Goal: Task Accomplishment & Management: Complete application form

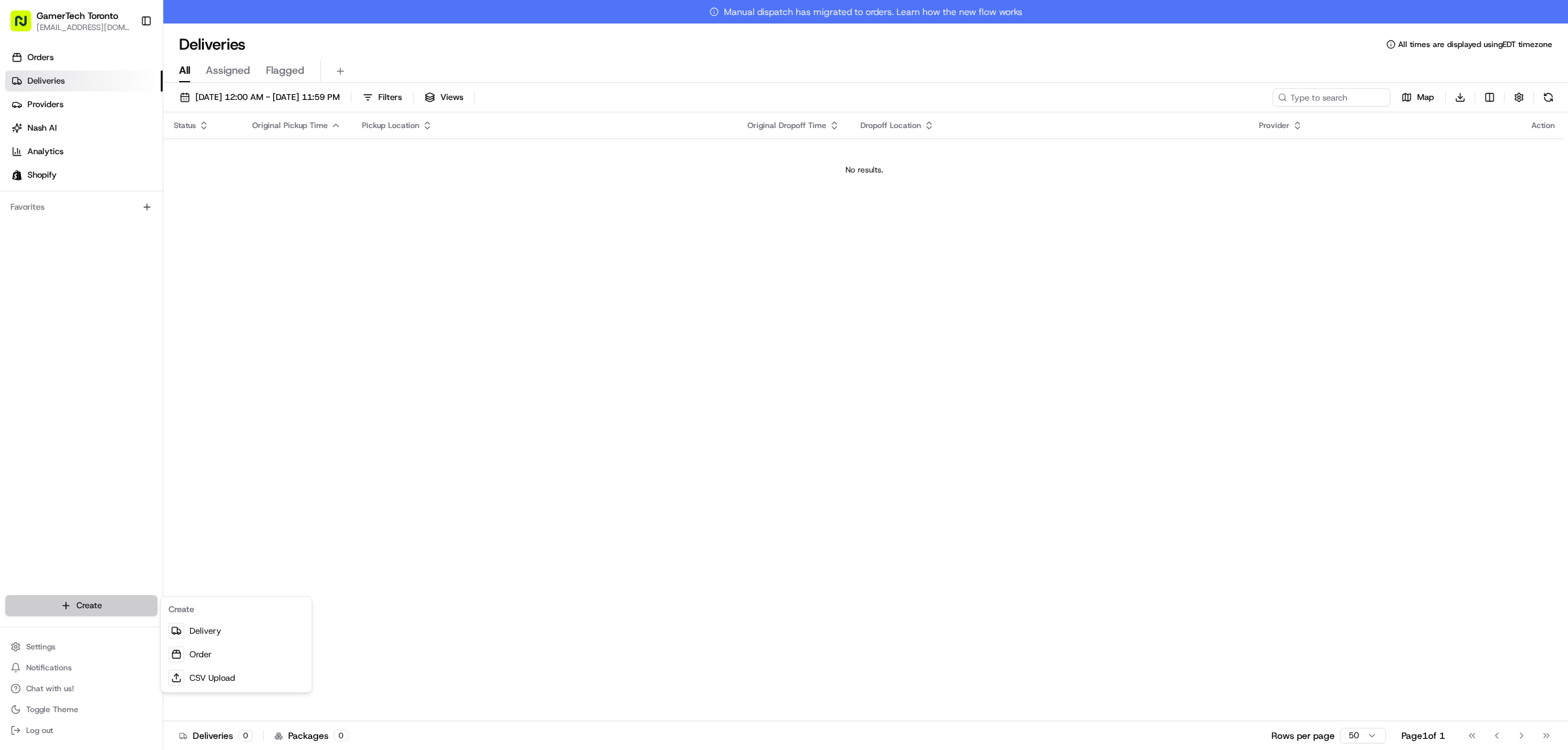
click at [125, 615] on html "GamerTech Toronto [EMAIL_ADDRESS][DOMAIN_NAME] Toggle Sidebar Orders Deliveries…" at bounding box center [784, 375] width 1568 height 750
click at [259, 645] on link "Order" at bounding box center [236, 655] width 145 height 23
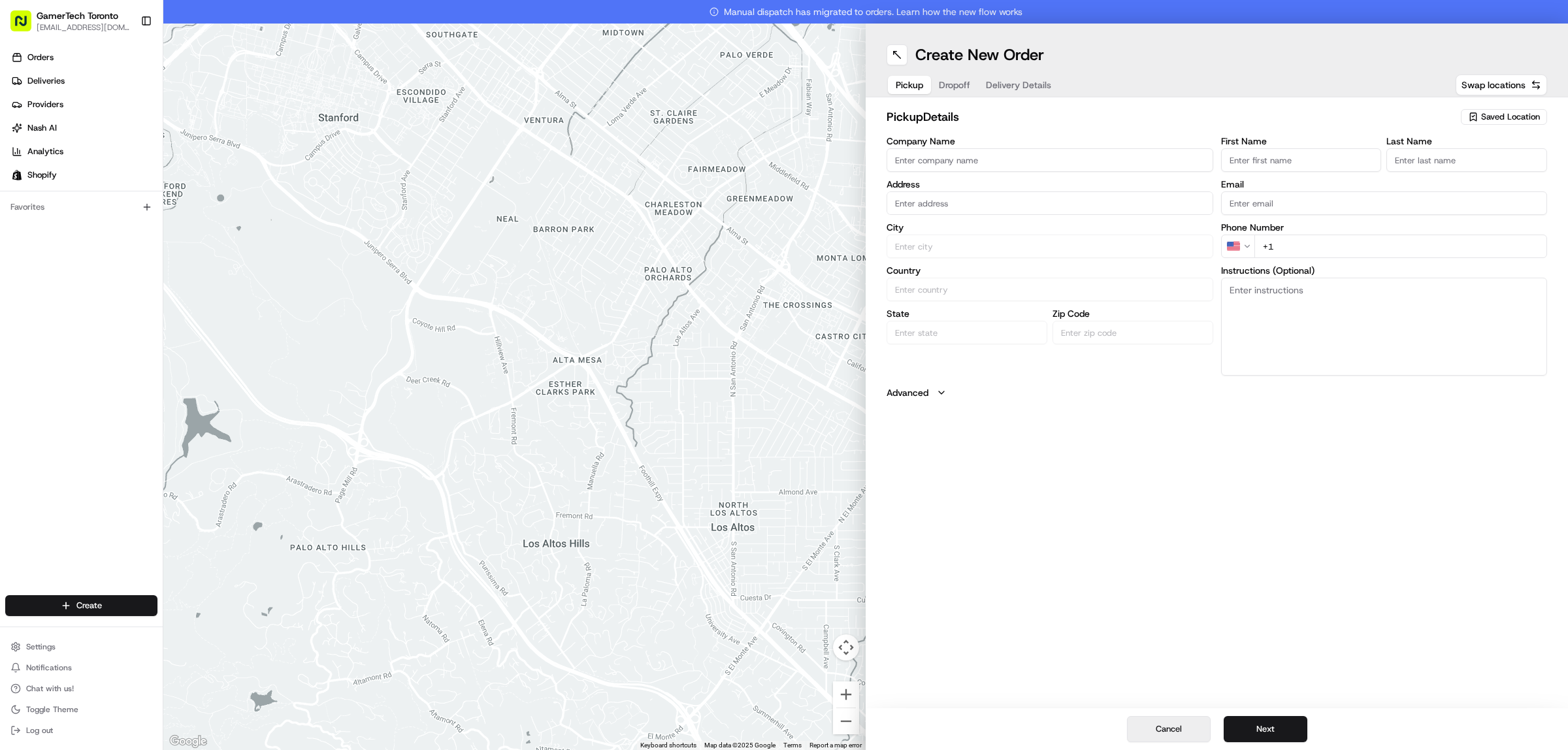
click at [1186, 724] on button "Cancel" at bounding box center [1169, 730] width 84 height 26
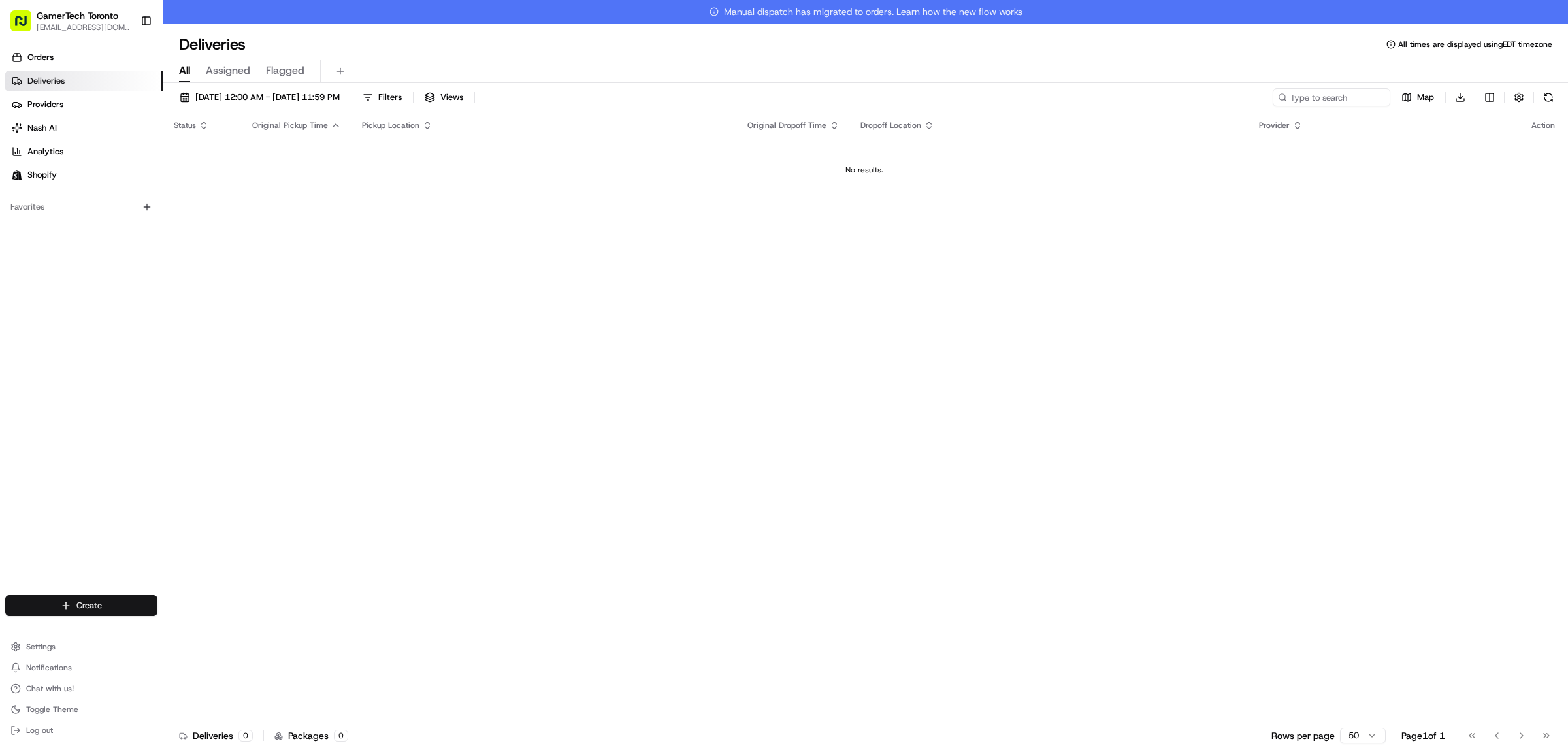
click at [85, 602] on html "GamerTech Toronto [EMAIL_ADDRESS][DOMAIN_NAME] Toggle Sidebar Orders Deliveries…" at bounding box center [784, 375] width 1568 height 750
click at [204, 628] on link "Delivery" at bounding box center [236, 631] width 145 height 23
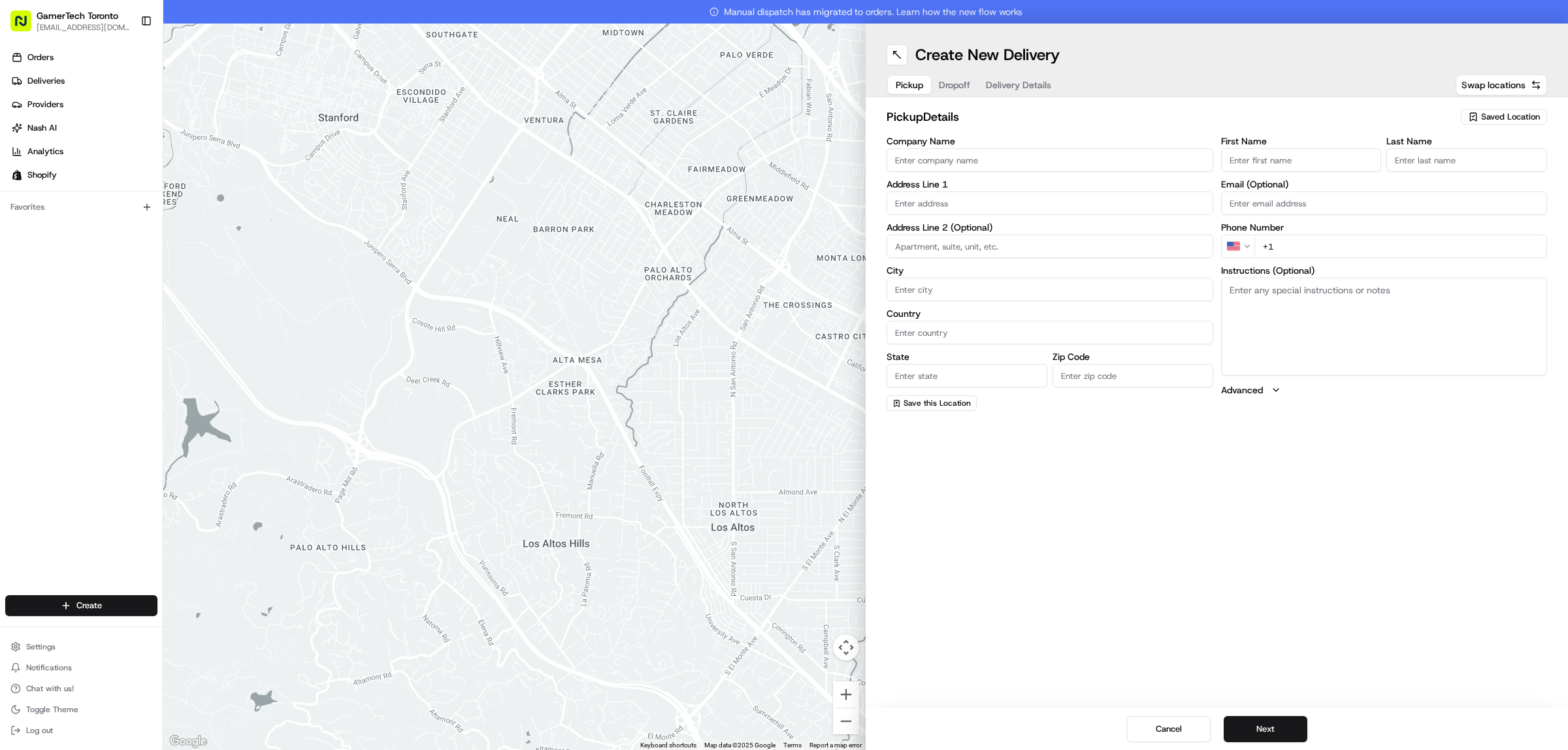
click at [1497, 119] on span "Saved Location" at bounding box center [1511, 117] width 59 height 12
click at [1449, 167] on span "GamerTech Gaming PCs" at bounding box center [1482, 167] width 161 height 12
type input "GamerTech Gaming PCs"
type input "[STREET_ADDRESS]"
type input "#10"
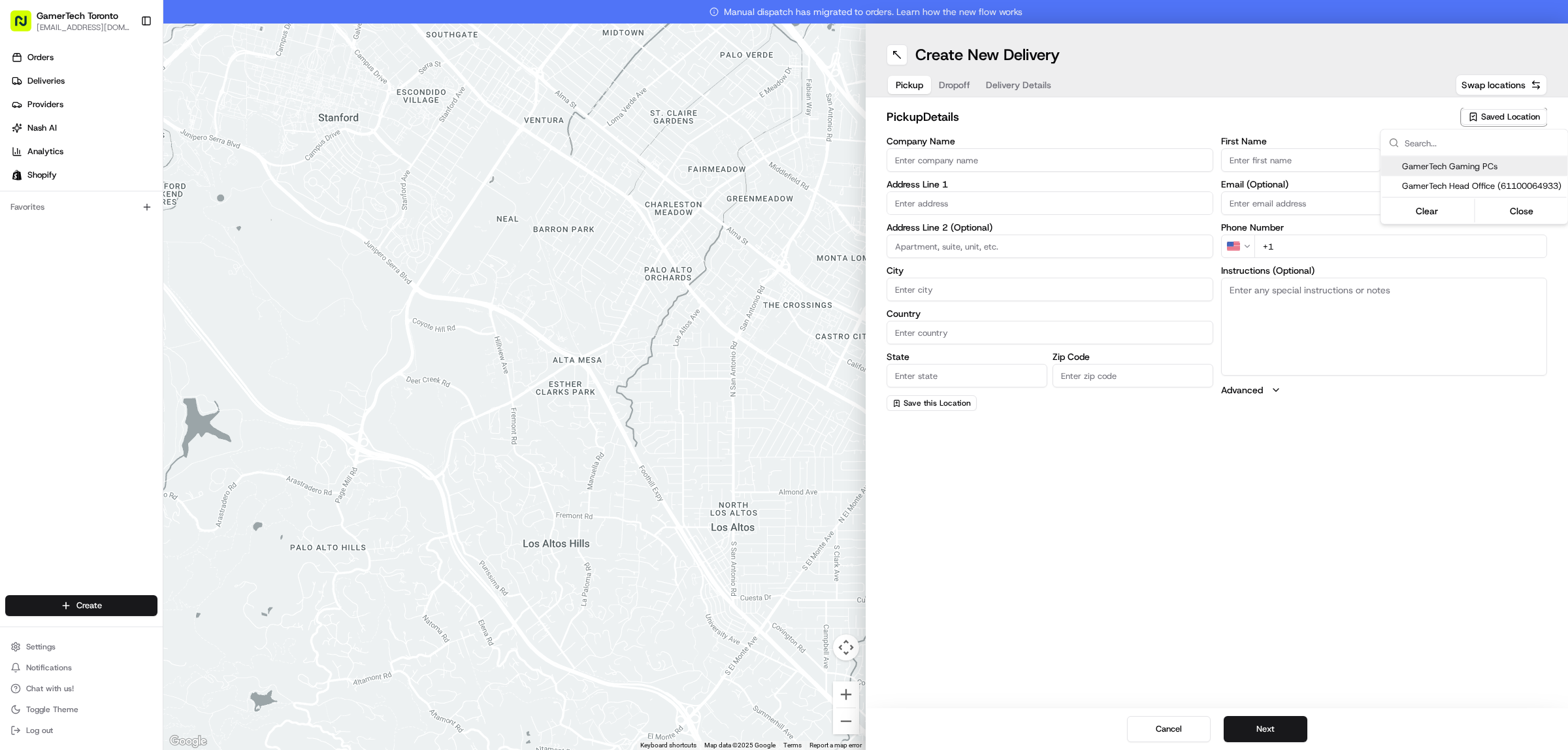
type input "[PERSON_NAME]"
type input "CA"
type input "ON"
type input "L4K 3R8"
type input "CRISTIAN"
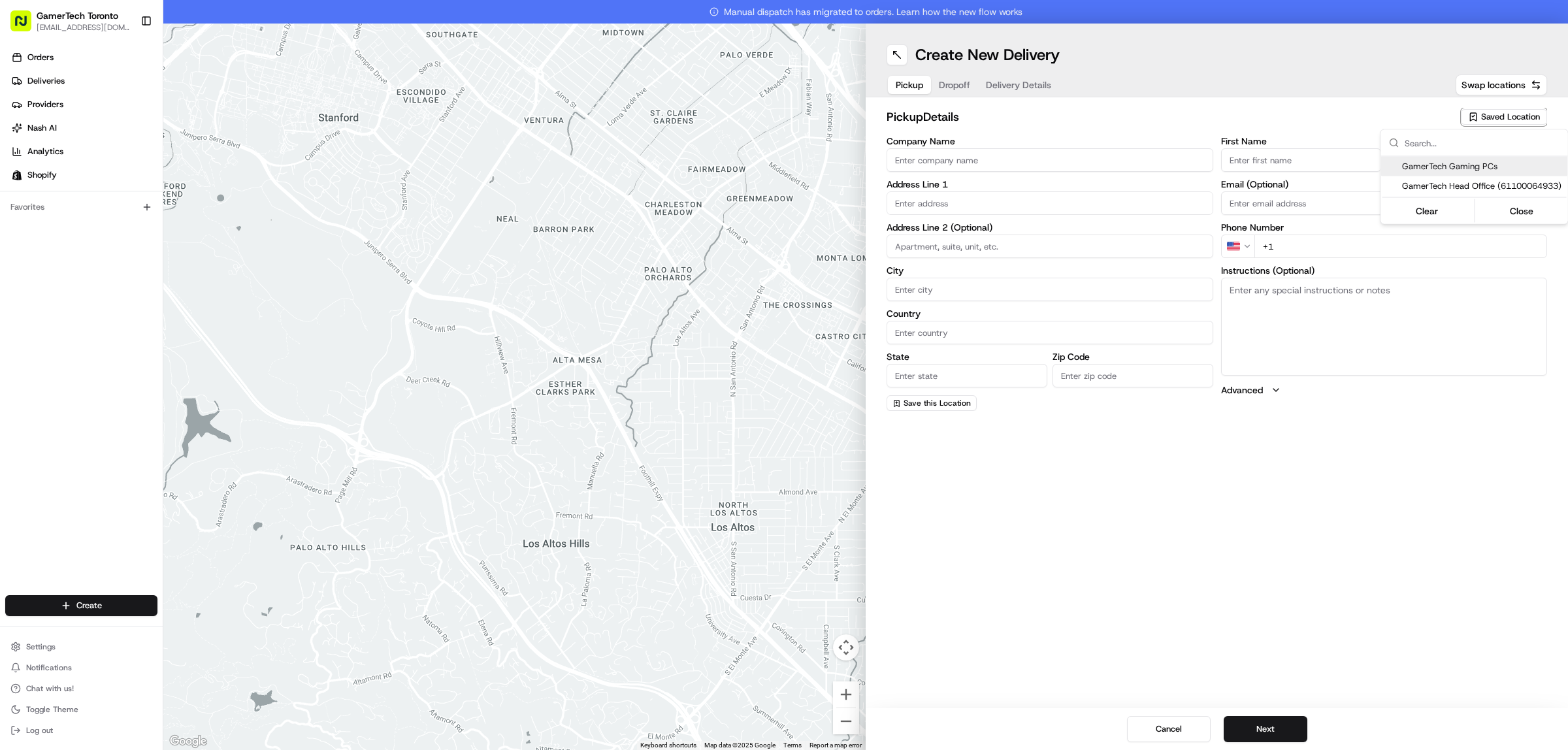
type input "MAIEREAN"
type input "[EMAIL_ADDRESS][DOMAIN_NAME]"
type input "[PHONE_NUMBER]"
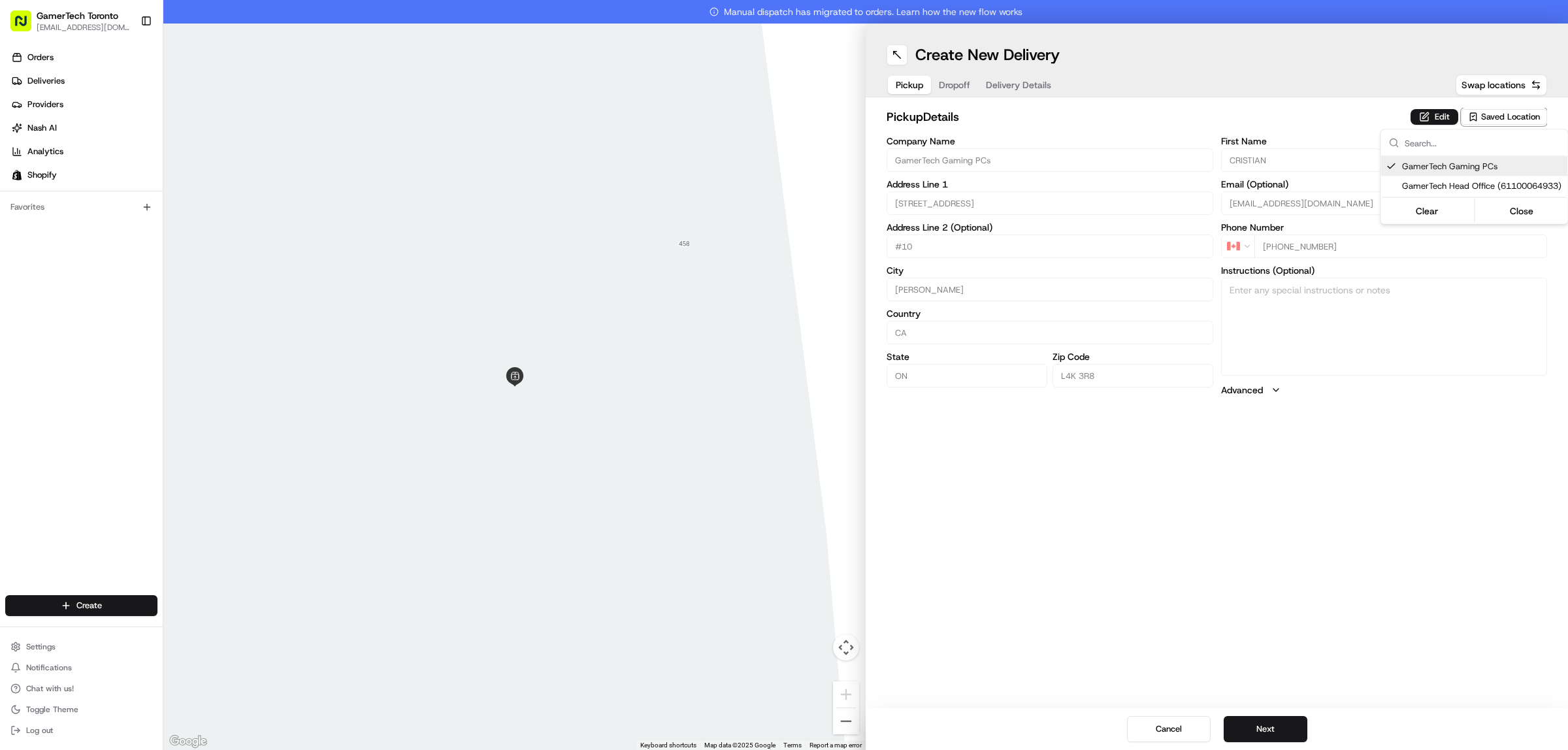
click at [1265, 733] on html "GamerTech Toronto [EMAIL_ADDRESS][DOMAIN_NAME] Toggle Sidebar Orders Deliveries…" at bounding box center [784, 375] width 1568 height 750
click at [1265, 733] on button "Next" at bounding box center [1265, 730] width 84 height 26
click at [1272, 162] on input "First Name" at bounding box center [1301, 160] width 161 height 23
paste input "[PERSON_NAME]"
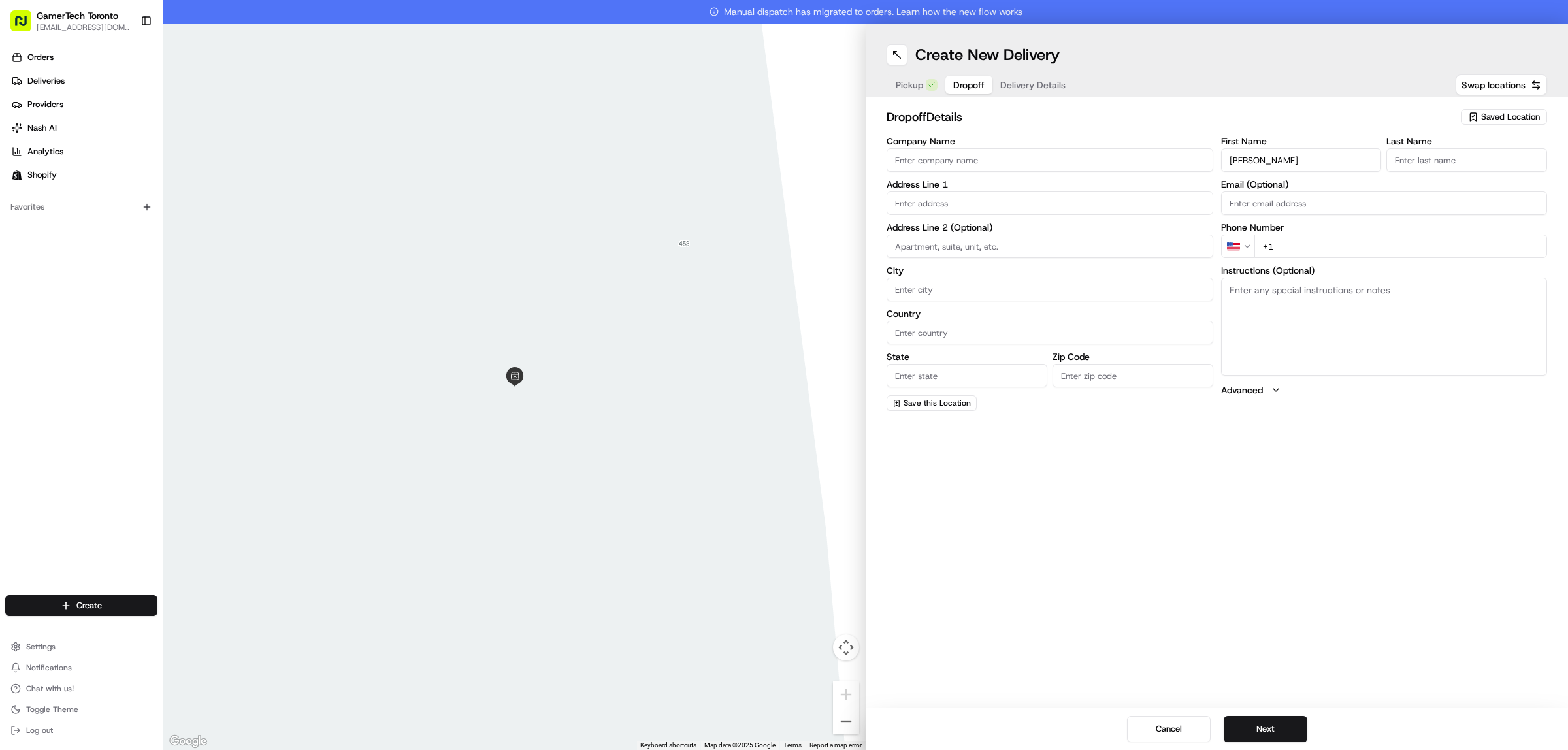
drag, startPoint x: 1337, startPoint y: 153, endPoint x: 1257, endPoint y: 152, distance: 80.0
click at [1257, 152] on input "[PERSON_NAME]" at bounding box center [1301, 160] width 161 height 23
type input "[PERSON_NAME]"
click at [1437, 157] on input "Last Name" at bounding box center [1466, 160] width 161 height 23
paste input "[PERSON_NAME]"
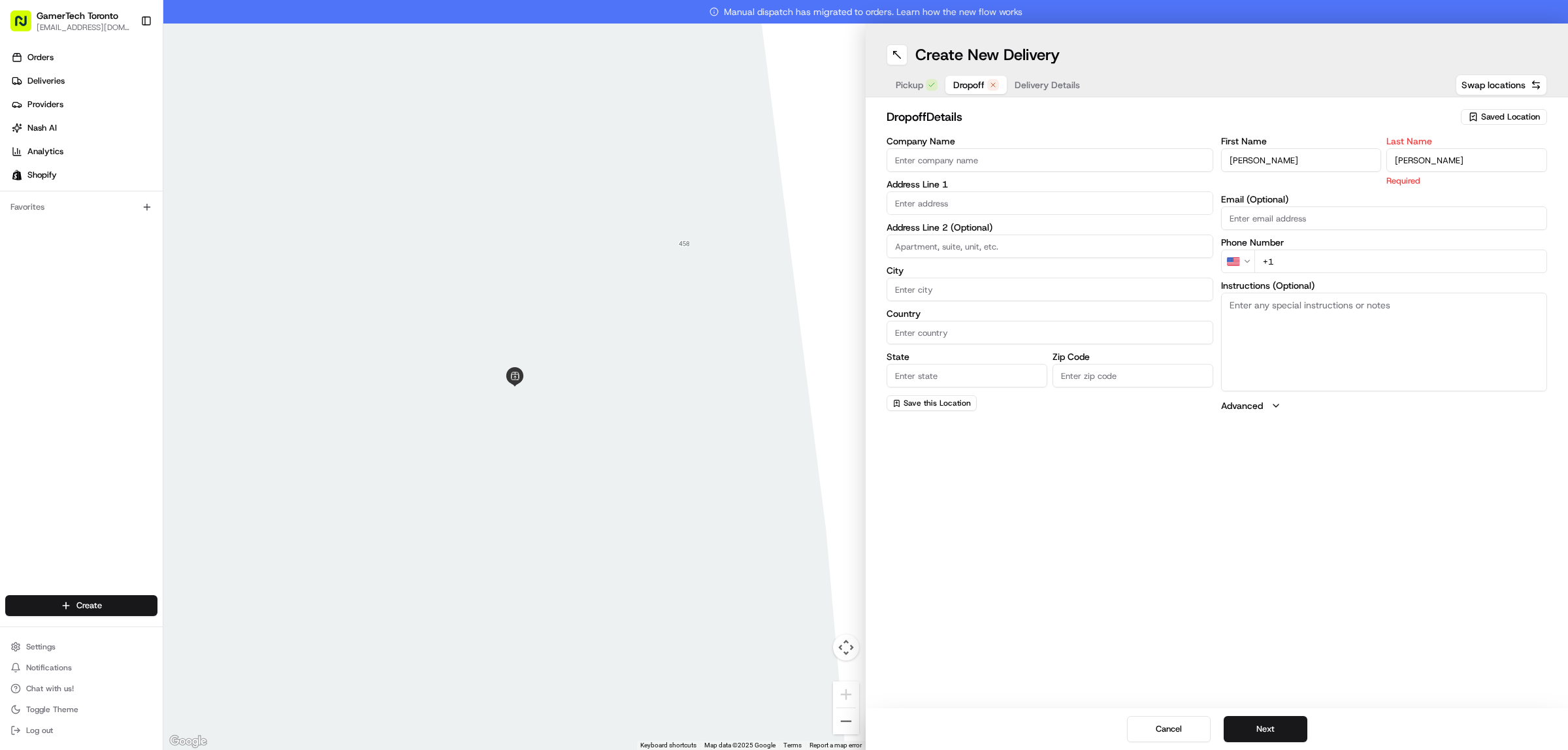
type input "[PERSON_NAME]"
drag, startPoint x: 1289, startPoint y: 158, endPoint x: 1257, endPoint y: 159, distance: 32.0
click at [1257, 159] on input "[PERSON_NAME]" at bounding box center [1301, 160] width 161 height 23
type input "[PERSON_NAME]"
click at [1039, 196] on input "text" at bounding box center [1049, 203] width 327 height 23
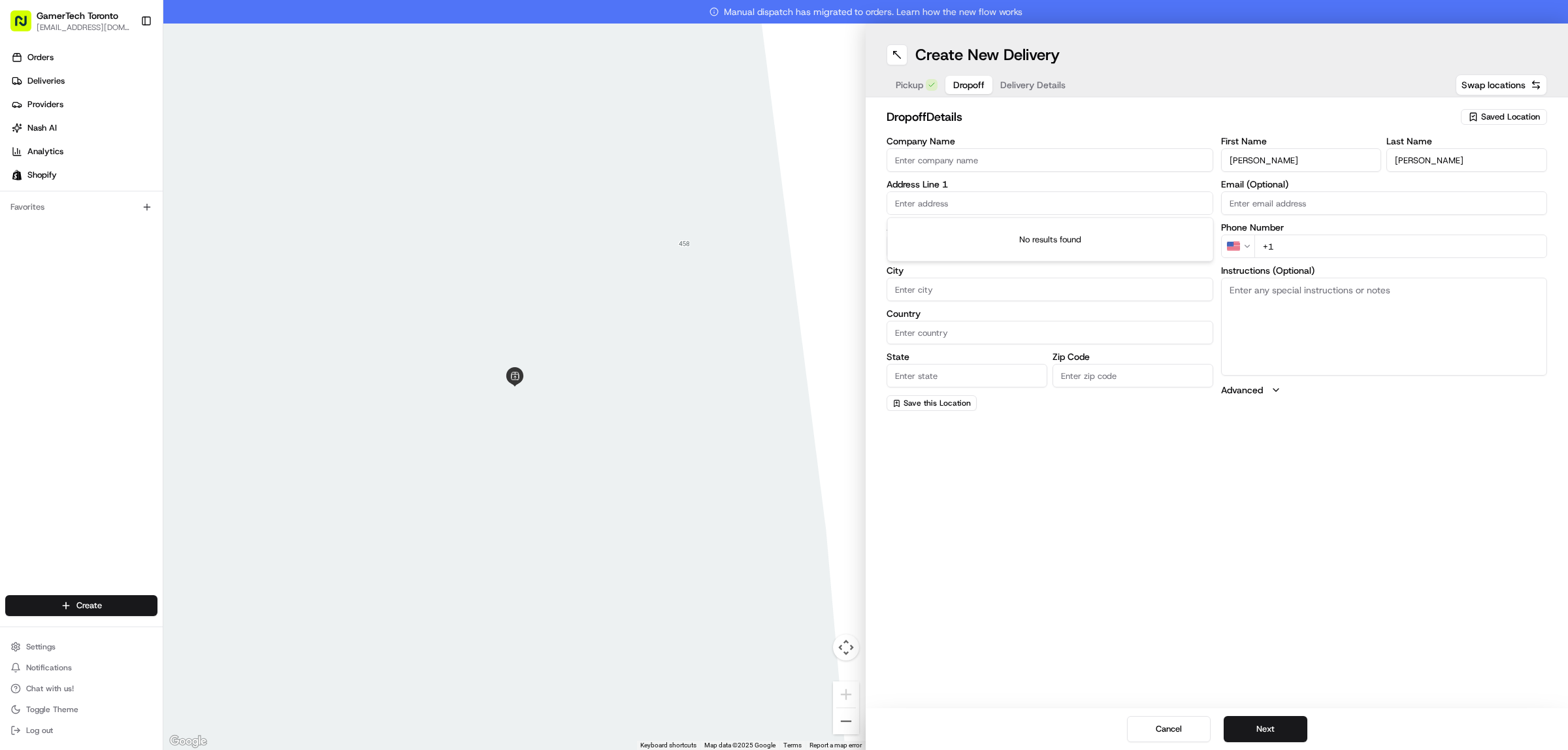
paste input "[STREET_ADDRESS]"
click at [1113, 228] on div "[STREET_ADDRESS]" at bounding box center [1051, 231] width 320 height 20
type input "[STREET_ADDRESS]"
type input "[GEOGRAPHIC_DATA]"
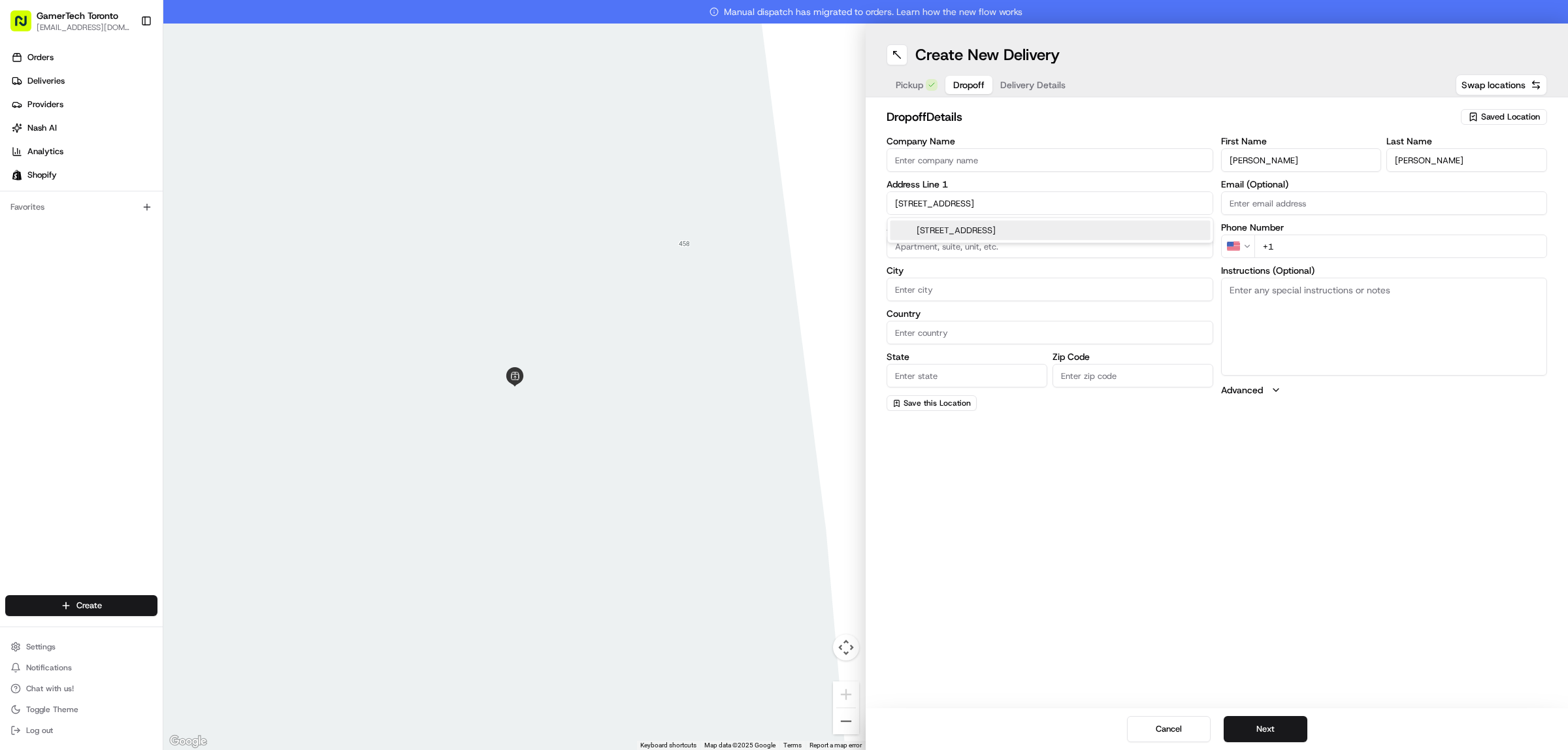
type input "ON"
type input "M9R 1A1"
type input "[STREET_ADDRESS]"
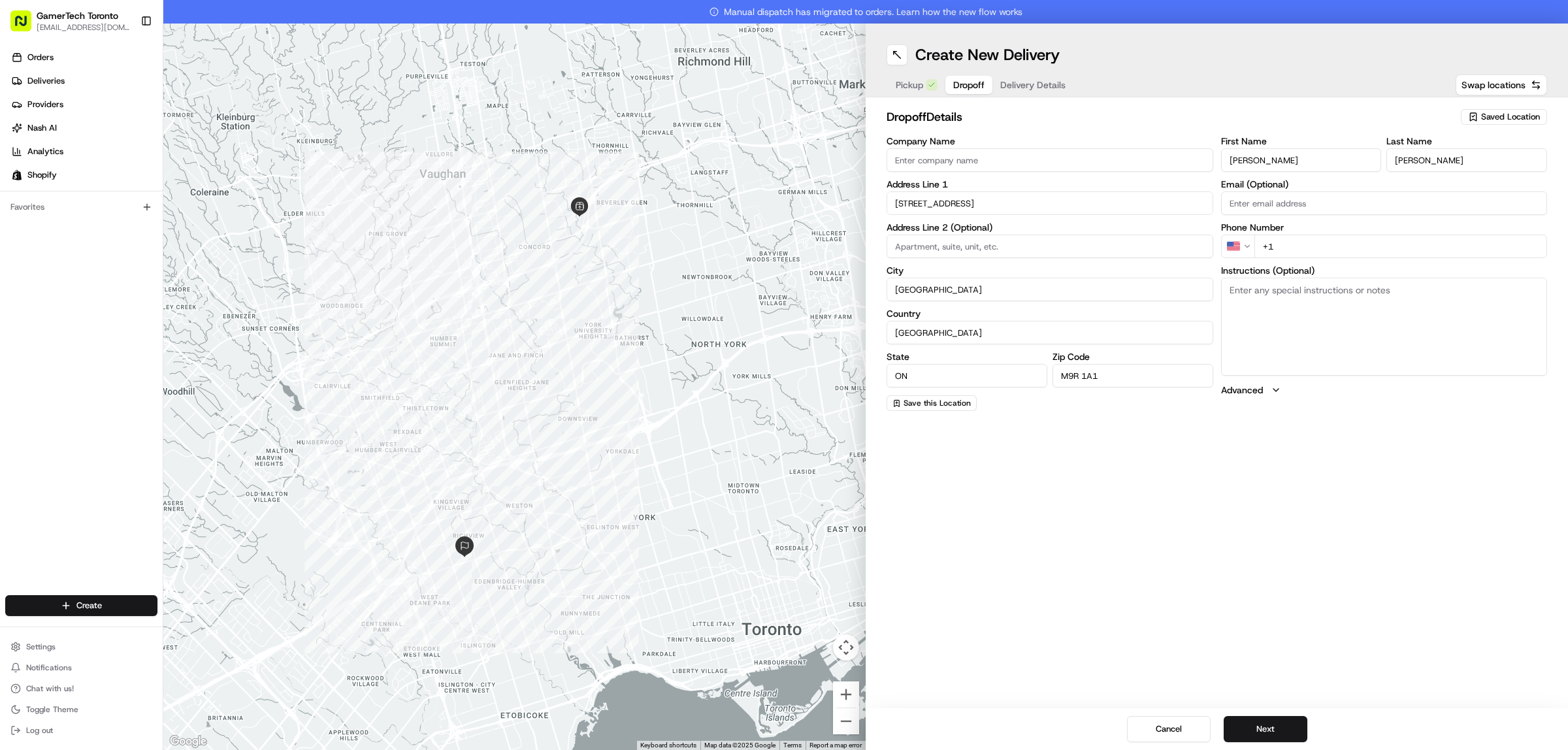
click at [1308, 244] on input "+1" at bounding box center [1401, 247] width 293 height 23
paste input "[PHONE_NUMBER]"
type input "[PHONE_NUMBER]"
click at [1239, 208] on input "Email (Optional)" at bounding box center [1384, 203] width 327 height 23
paste input "[EMAIL_ADDRESS][DOMAIN_NAME]"
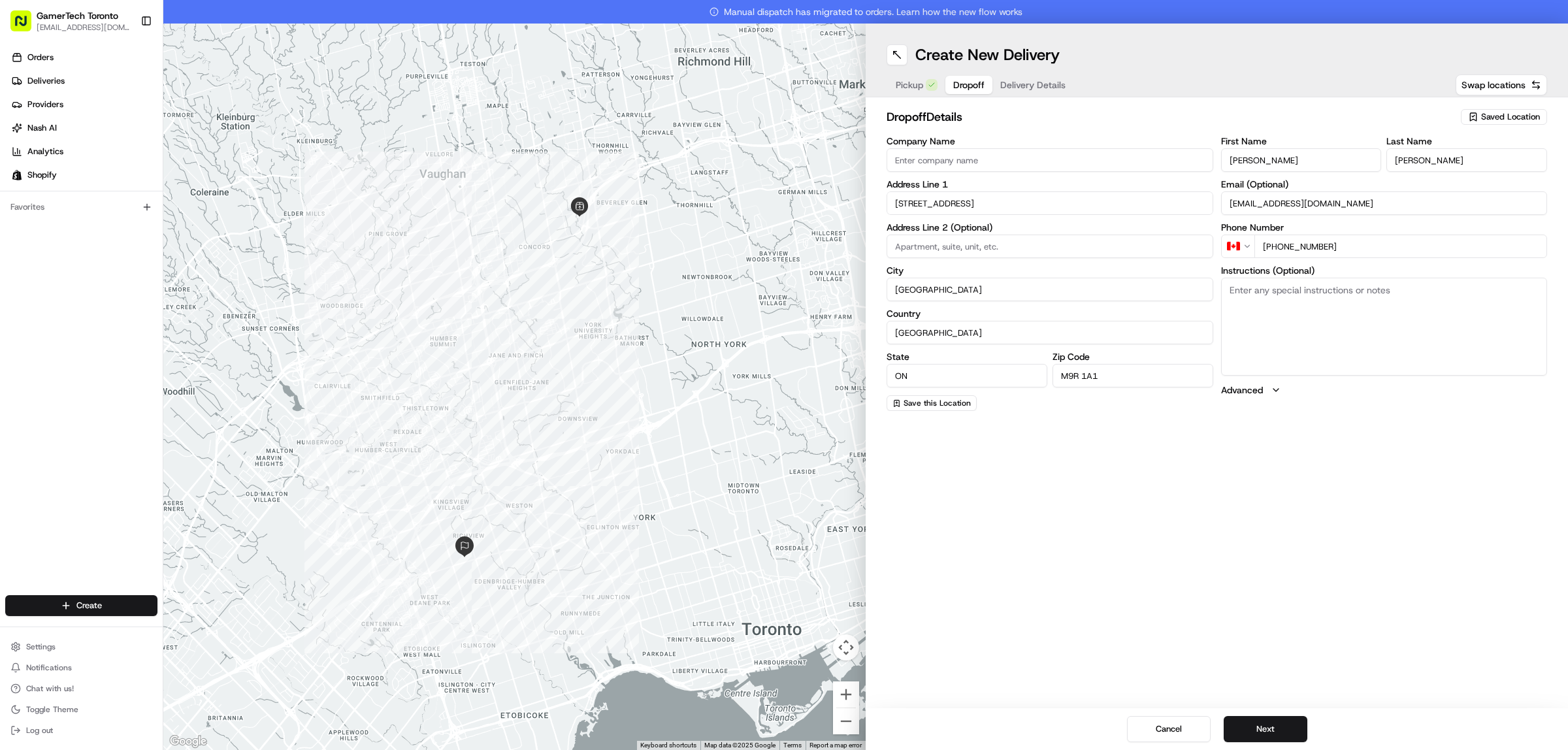
type input "[EMAIL_ADDRESS][DOMAIN_NAME]"
click at [1359, 466] on div "Create New Delivery Pickup Dropoff Delivery Details Swap locations dropoff Deta…" at bounding box center [1217, 386] width 703 height 727
click at [1281, 732] on button "Next" at bounding box center [1265, 730] width 84 height 26
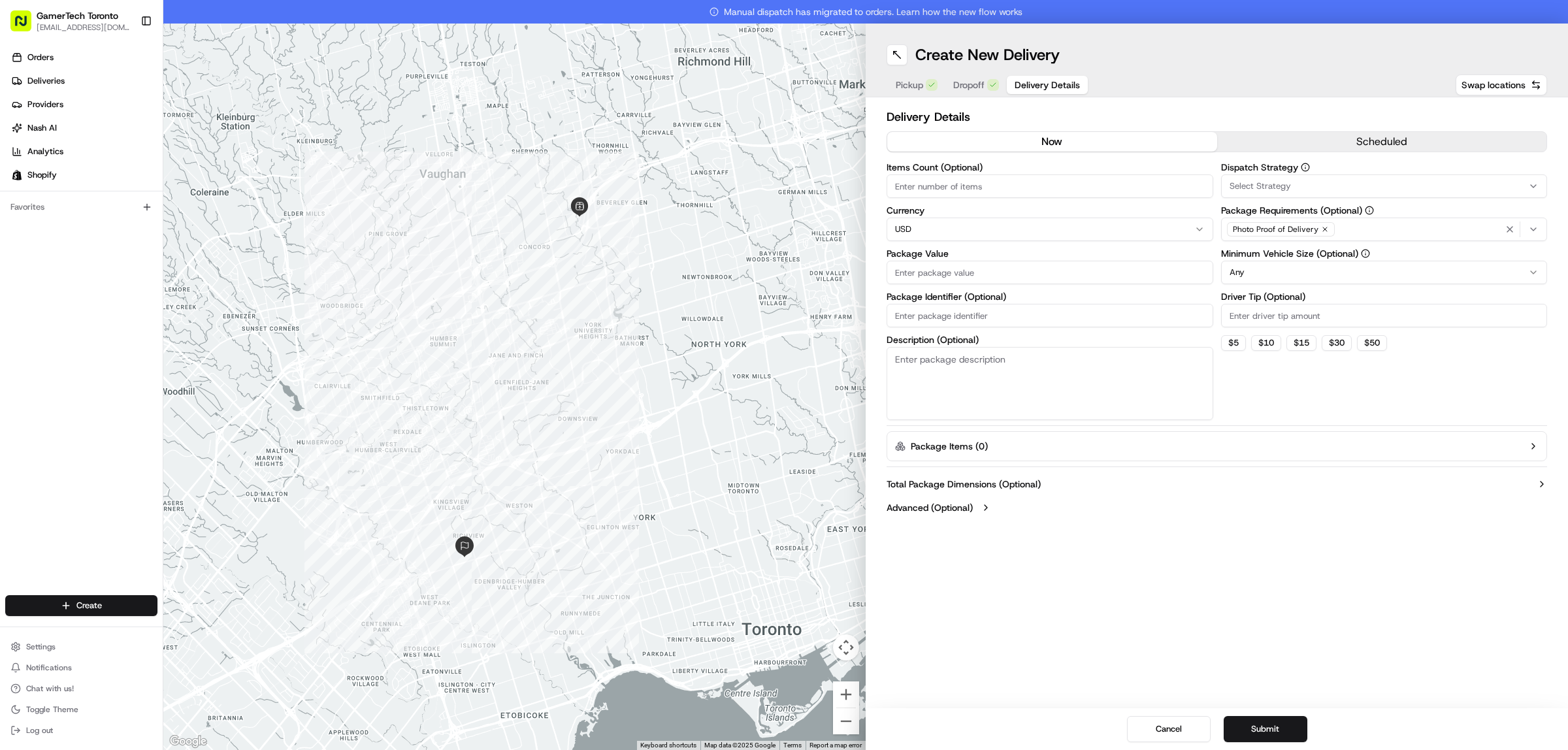
click at [1015, 178] on input "Items Count (Optional)" at bounding box center [1049, 186] width 327 height 23
type input "2"
click at [966, 226] on html "GamerTech Toronto [EMAIL_ADDRESS][DOMAIN_NAME] Toggle Sidebar Orders Deliveries…" at bounding box center [784, 375] width 1568 height 750
click at [965, 269] on input "Package Value" at bounding box center [1049, 272] width 327 height 23
paste input "7695.14"
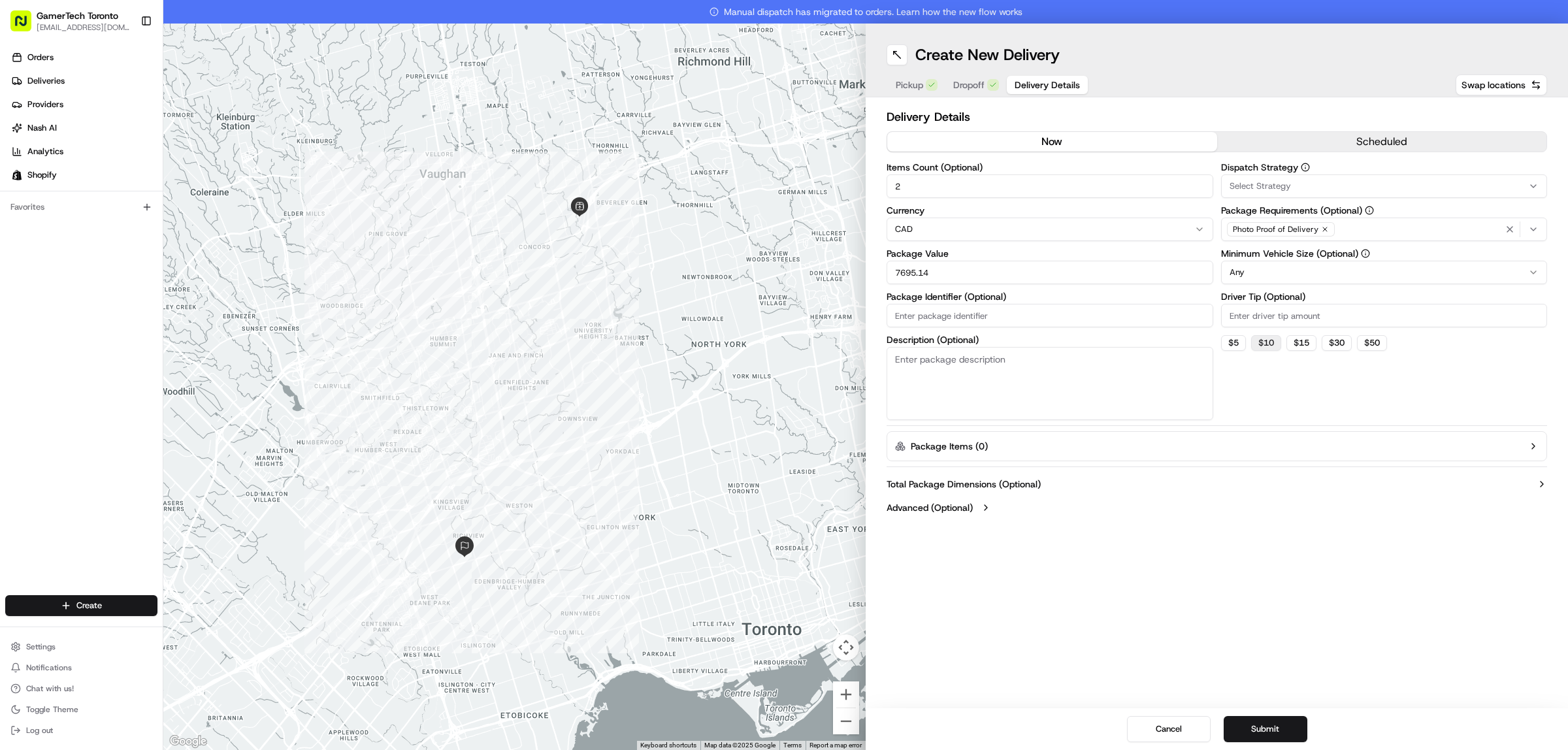
type input "7695.14"
click at [1270, 345] on button "$ 10" at bounding box center [1265, 343] width 30 height 16
type input "10"
click at [1375, 223] on div "Photo Proof of Delivery" at bounding box center [1385, 229] width 320 height 20
click at [1380, 167] on html "GamerTech Toronto [EMAIL_ADDRESS][DOMAIN_NAME] Toggle Sidebar Orders Deliveries…" at bounding box center [784, 375] width 1568 height 750
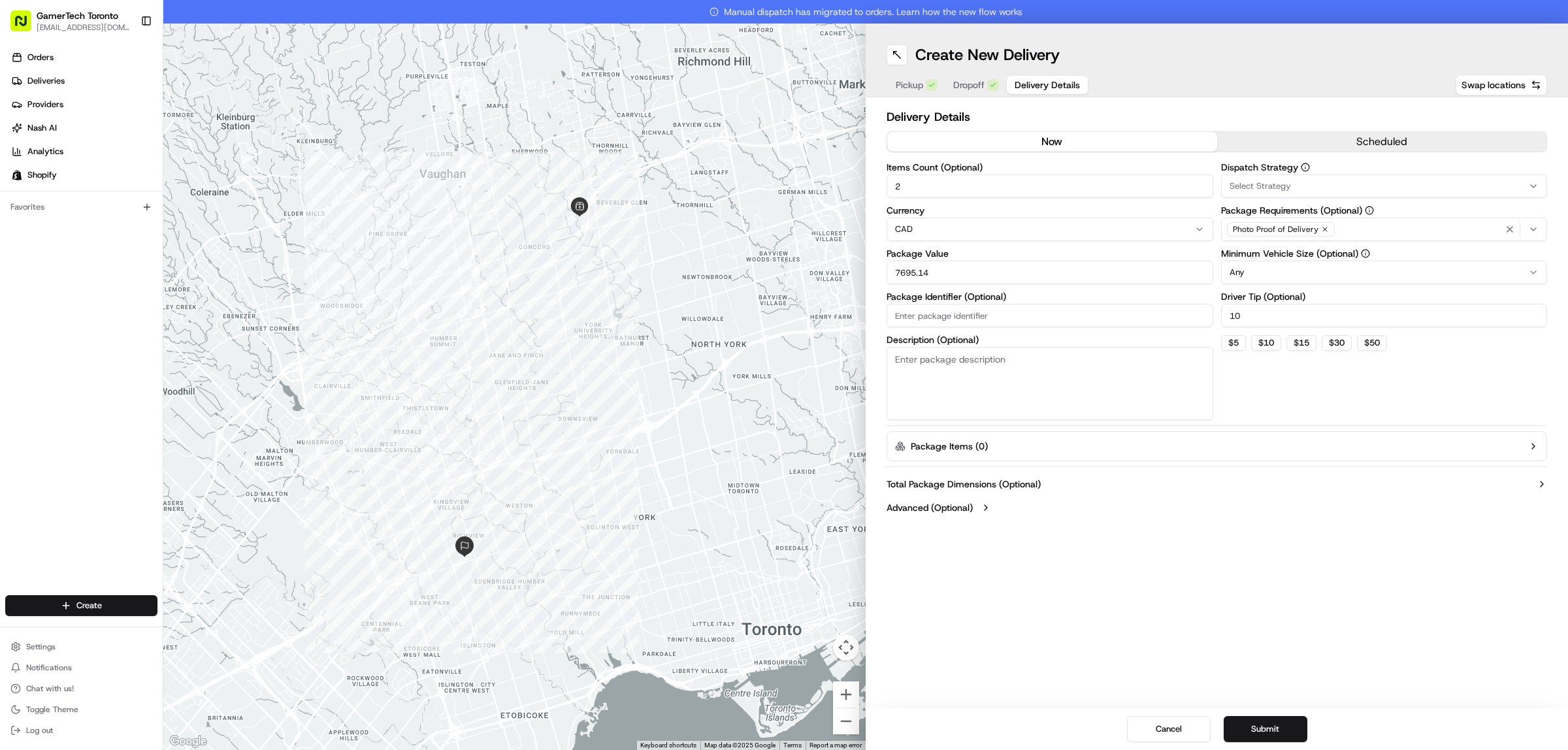
click at [1383, 181] on div "Select Strategy" at bounding box center [1385, 186] width 320 height 12
click at [1285, 257] on span "Shopify" at bounding box center [1323, 258] width 161 height 12
click at [1470, 227] on html "GamerTech Toronto [EMAIL_ADDRESS][DOMAIN_NAME] Toggle Sidebar Orders Deliveries…" at bounding box center [784, 375] width 1568 height 750
click at [1470, 227] on div "Photo Proof of Delivery" at bounding box center [1385, 229] width 320 height 20
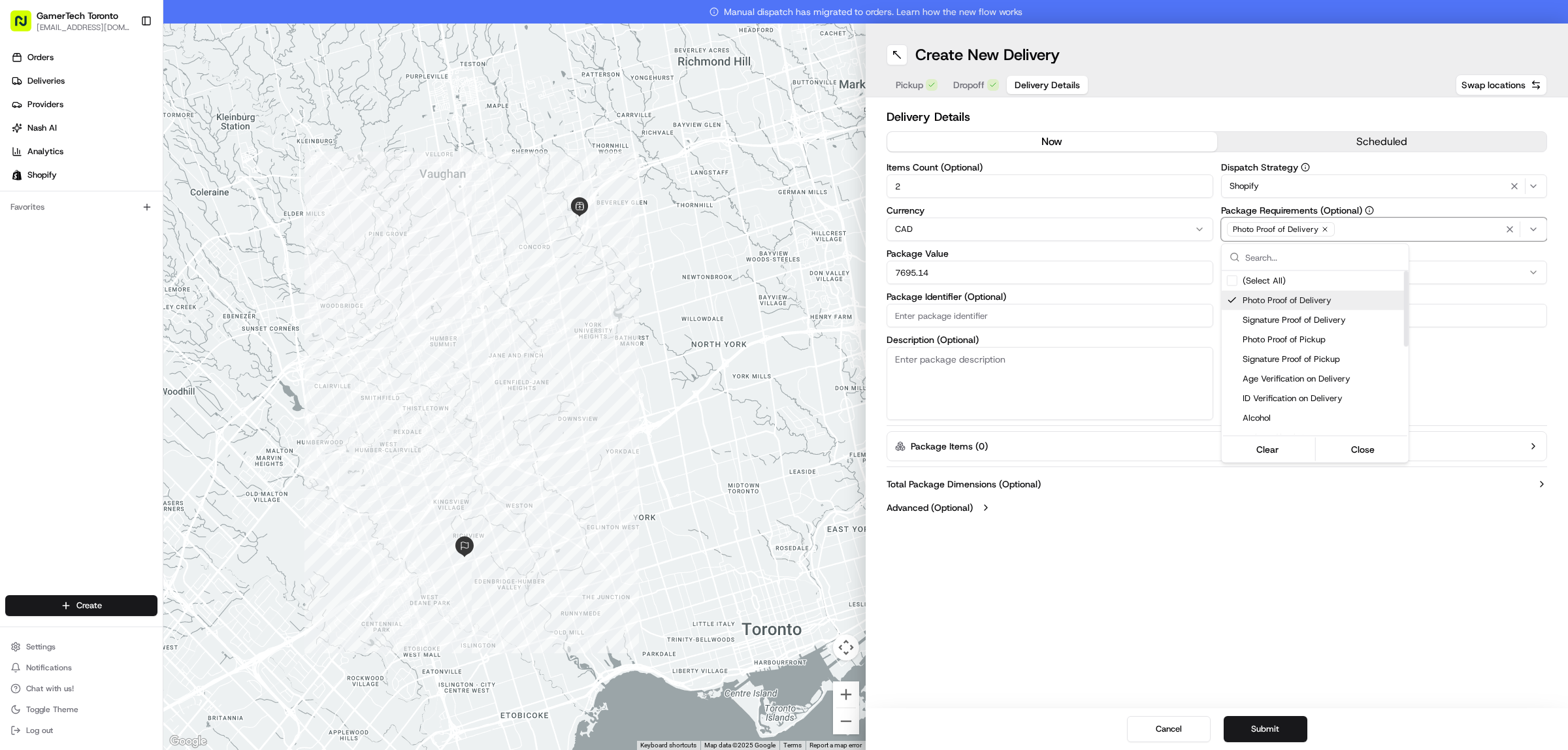
click at [1276, 292] on div "Photo Proof of Delivery" at bounding box center [1315, 300] width 187 height 20
click at [1305, 351] on span "Meet on Delivery" at bounding box center [1323, 353] width 161 height 12
click at [1302, 372] on span "Pincode Verification" at bounding box center [1323, 372] width 161 height 12
click at [1437, 360] on html "GamerTech Toronto [EMAIL_ADDRESS][DOMAIN_NAME] Toggle Sidebar Orders Deliveries…" at bounding box center [784, 375] width 1568 height 750
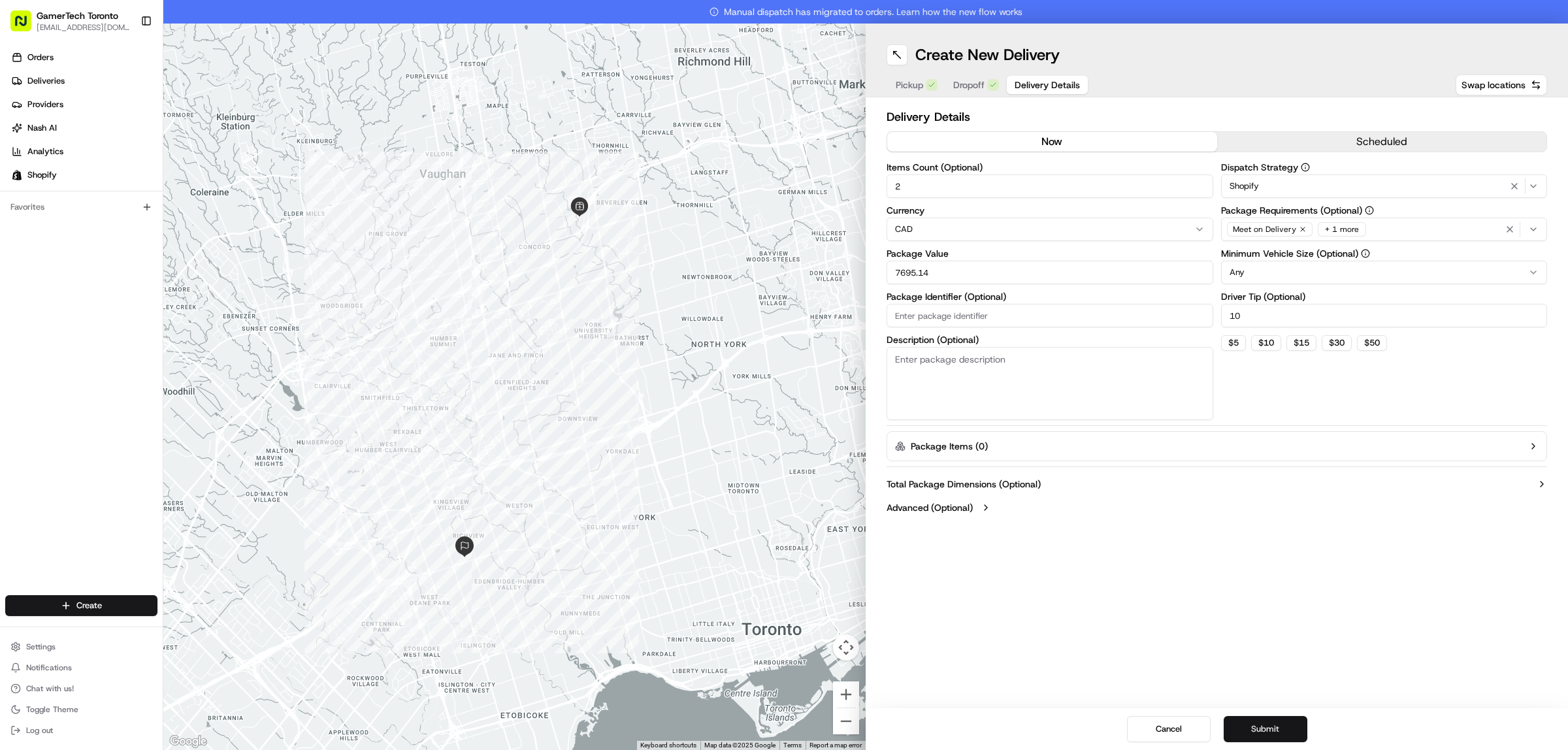
click at [1257, 723] on button "Submit" at bounding box center [1265, 730] width 84 height 26
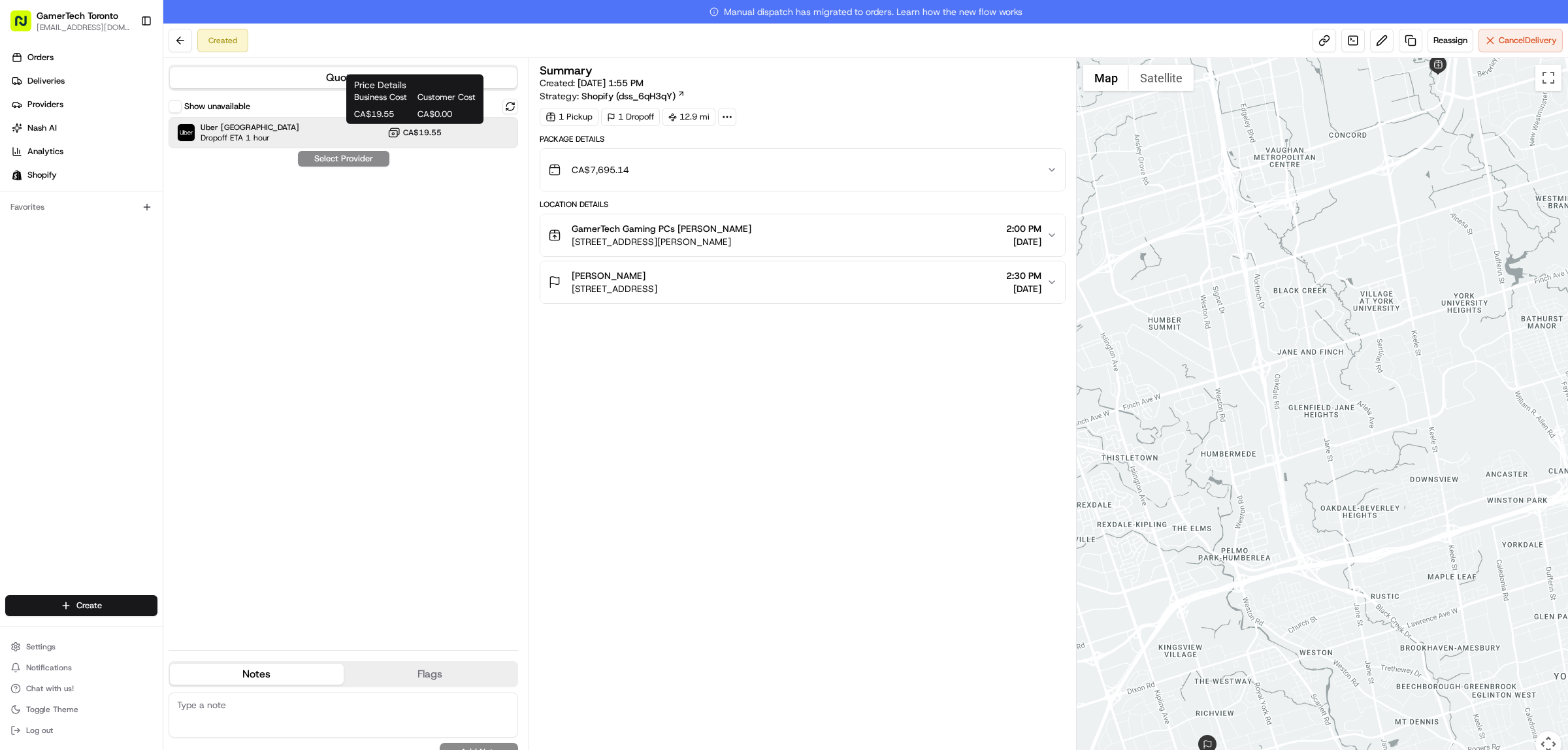
click at [402, 132] on button "CA$19.55" at bounding box center [415, 132] width 55 height 13
click at [341, 161] on button "Assign Provider" at bounding box center [344, 159] width 93 height 16
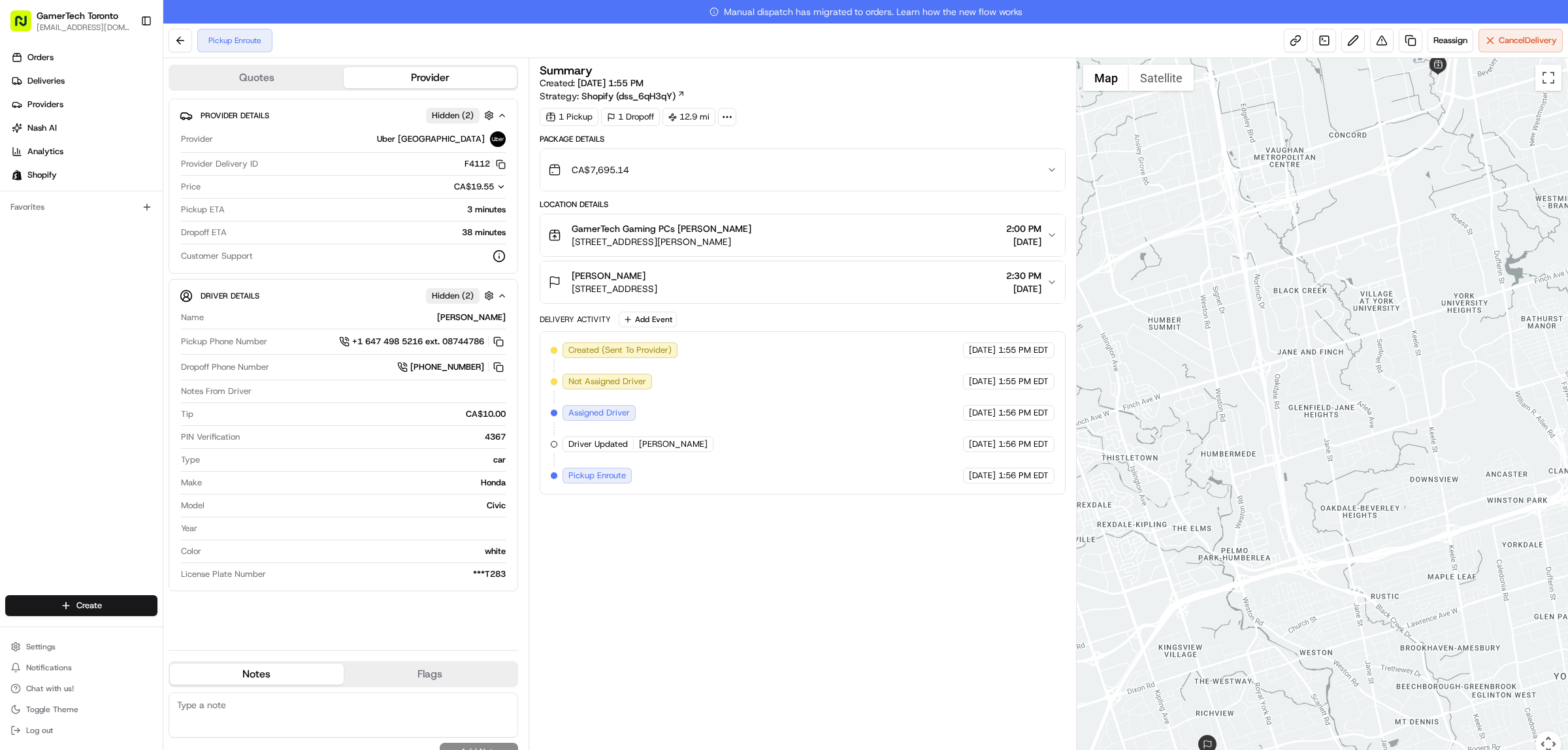
click at [865, 564] on div "Summary Created: [DATE] 1:55 PM Strategy: Shopify (dss_6qH3qY) 1 Pickup 1 Dropo…" at bounding box center [802, 415] width 526 height 702
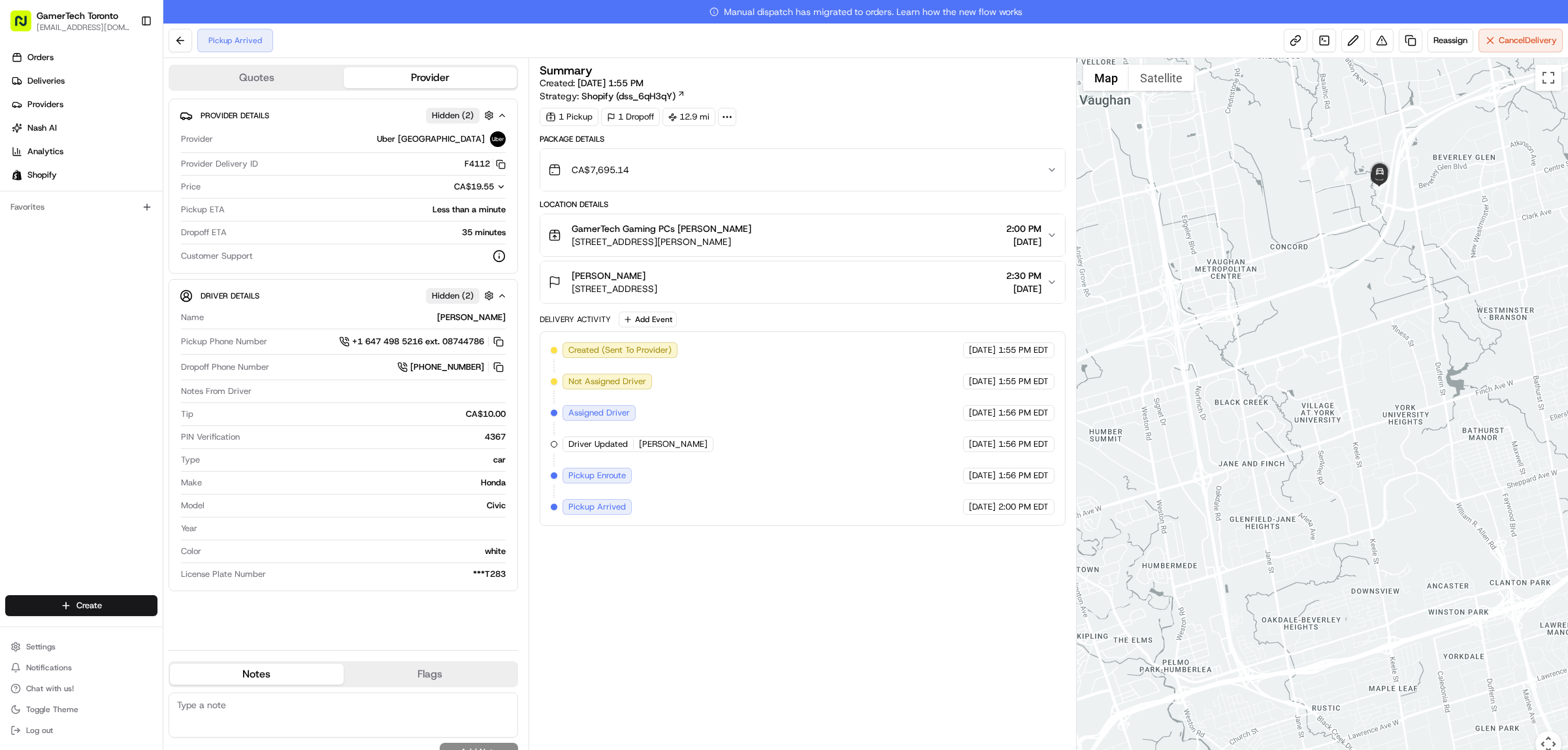
drag, startPoint x: 1505, startPoint y: 108, endPoint x: 1439, endPoint y: 233, distance: 141.4
click at [1441, 232] on div at bounding box center [1323, 415] width 492 height 715
